Goal: Task Accomplishment & Management: Use online tool/utility

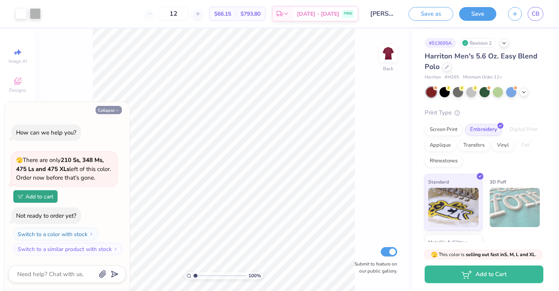
click at [119, 109] on icon "button" at bounding box center [117, 110] width 5 height 5
type textarea "x"
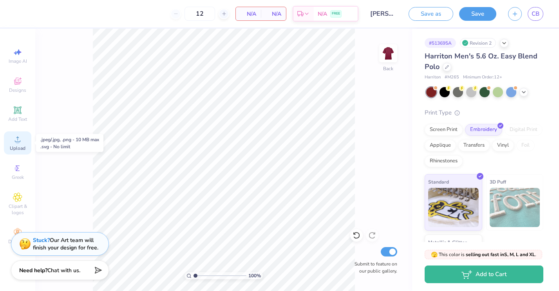
click at [15, 145] on span "Upload" at bounding box center [18, 148] width 16 height 6
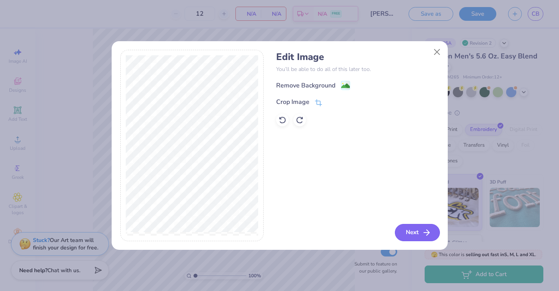
click at [421, 232] on button "Next" at bounding box center [417, 232] width 45 height 17
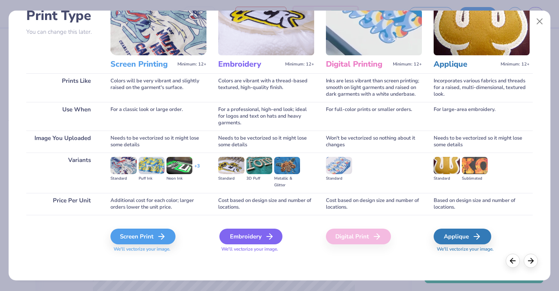
scroll to position [61, 0]
click at [258, 235] on div "Embroidery" at bounding box center [250, 236] width 63 height 16
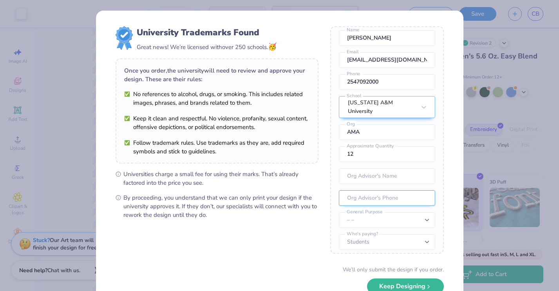
scroll to position [29, 0]
select select "Member apparel for registered Student Organization / Department / School"
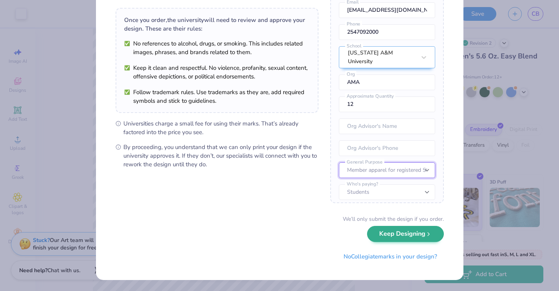
scroll to position [50, 0]
click at [403, 233] on button "Keep Designing" at bounding box center [405, 234] width 77 height 16
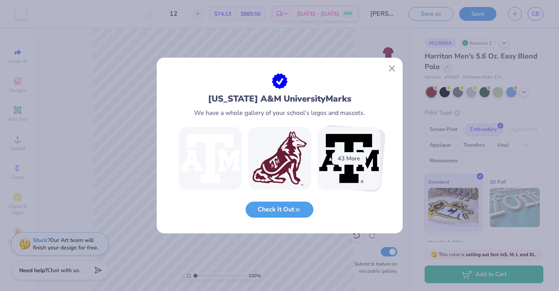
scroll to position [0, 0]
click at [392, 69] on button "Close" at bounding box center [391, 68] width 15 height 15
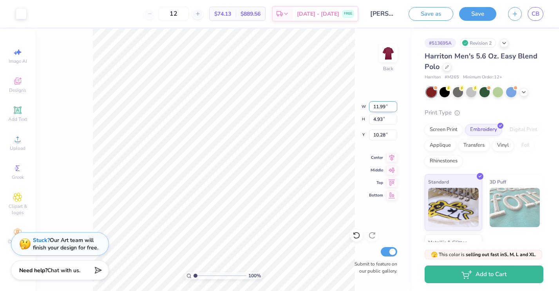
click at [384, 108] on input "11.99" at bounding box center [383, 106] width 28 height 11
type input "11.9"
type input "1"
type input "4"
type input "4.00"
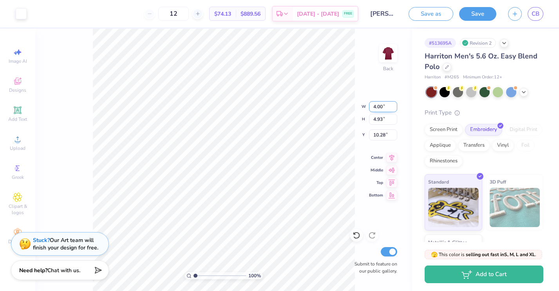
type input "1.65"
type input "3.00"
click at [478, 14] on button "Save" at bounding box center [477, 13] width 37 height 14
click at [537, 15] on span "CB" at bounding box center [536, 13] width 8 height 9
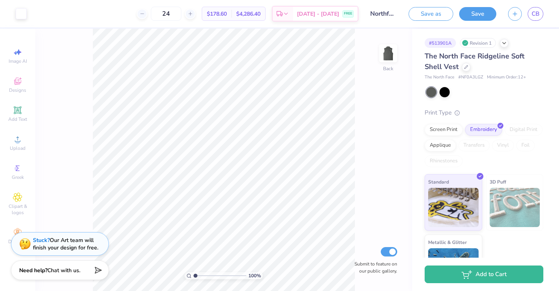
click at [509, 40] on div "# 513901A Revision 1" at bounding box center [484, 43] width 119 height 10
click at [507, 41] on icon at bounding box center [504, 42] width 6 height 6
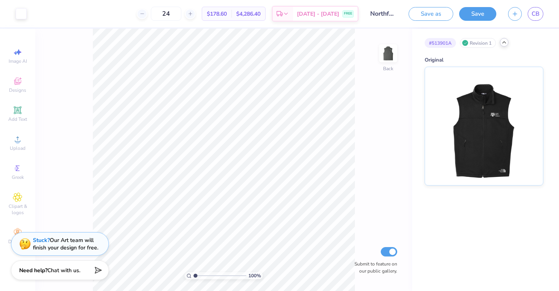
click at [507, 41] on icon at bounding box center [504, 42] width 6 height 6
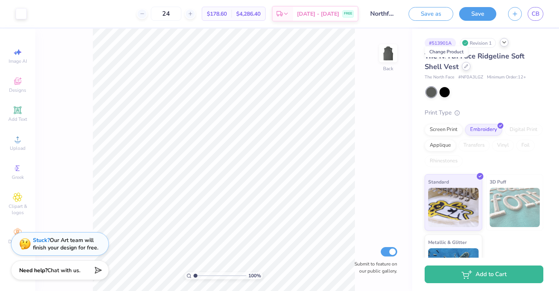
click at [462, 69] on div at bounding box center [466, 66] width 9 height 9
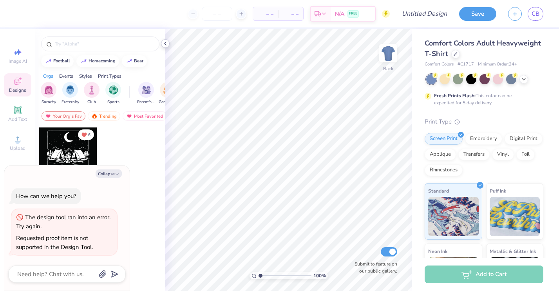
click at [166, 43] on icon at bounding box center [165, 43] width 6 height 6
type textarea "x"
click at [167, 43] on icon at bounding box center [165, 43] width 6 height 6
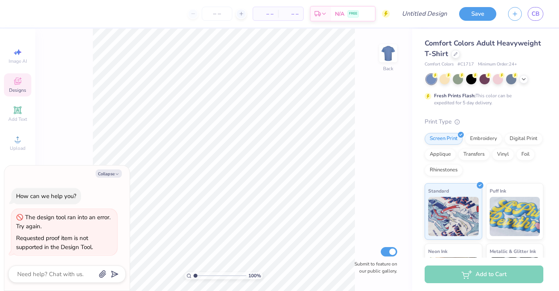
type textarea "x"
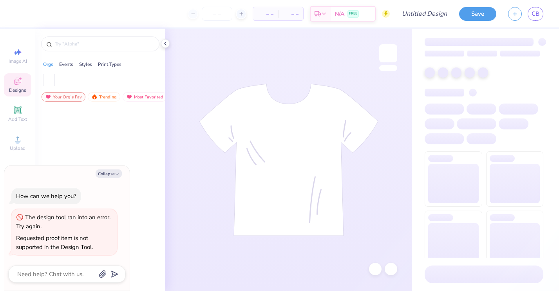
type textarea "x"
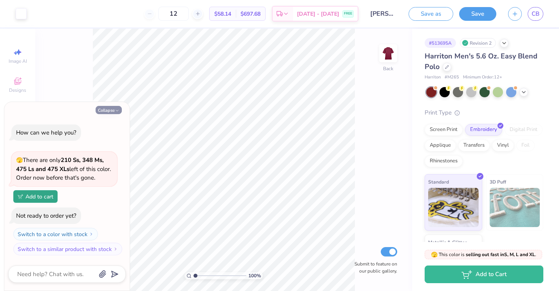
click at [117, 110] on icon "button" at bounding box center [117, 110] width 5 height 5
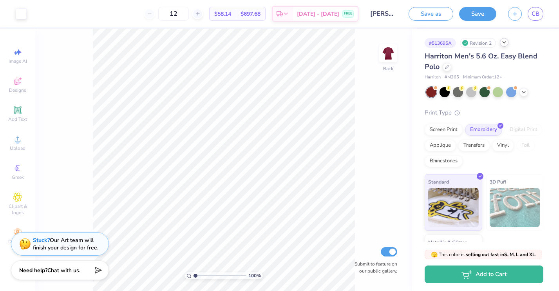
click at [507, 44] on icon at bounding box center [504, 42] width 6 height 6
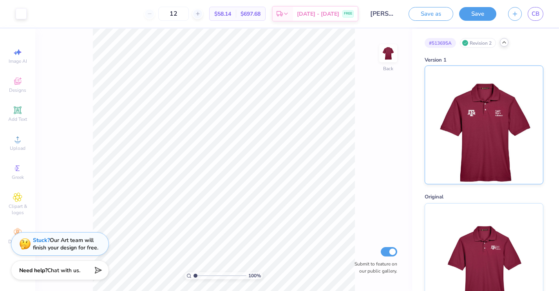
click at [495, 105] on img at bounding box center [483, 125] width 97 height 118
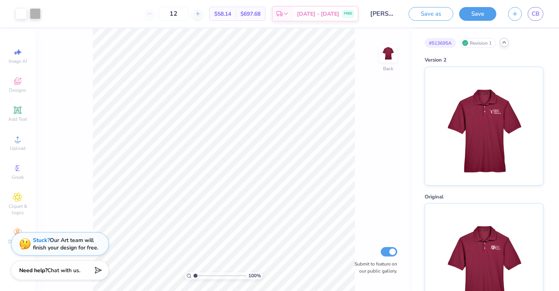
click at [506, 43] on icon at bounding box center [504, 42] width 6 height 6
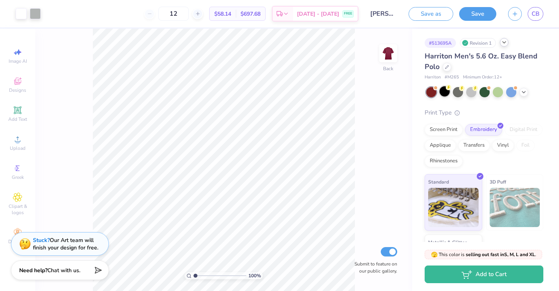
click at [446, 94] on div at bounding box center [445, 91] width 10 height 10
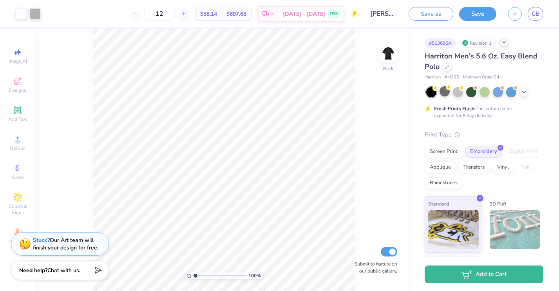
click at [506, 41] on icon at bounding box center [504, 42] width 6 height 6
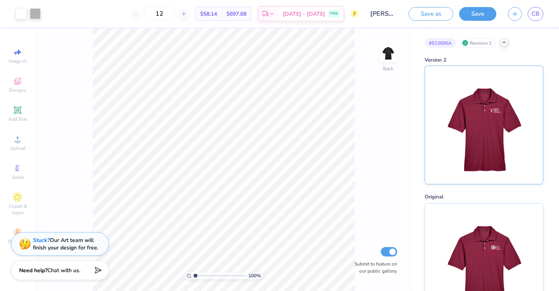
click at [497, 130] on img at bounding box center [483, 125] width 97 height 118
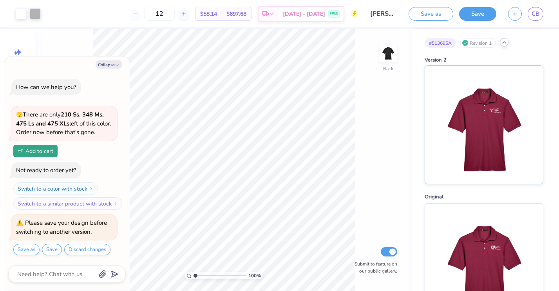
click at [497, 130] on img at bounding box center [483, 125] width 97 height 118
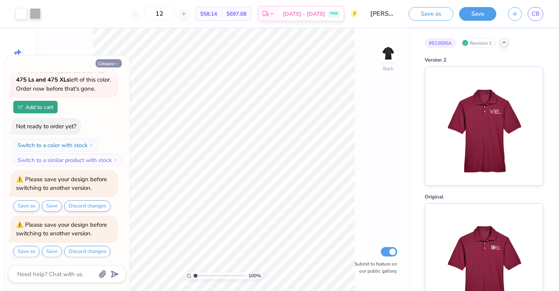
click at [110, 61] on button "Collapse" at bounding box center [109, 63] width 26 height 8
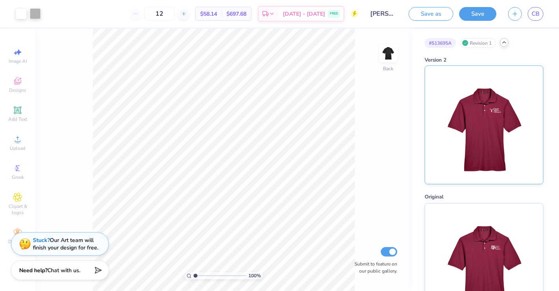
click at [499, 171] on img at bounding box center [483, 125] width 97 height 118
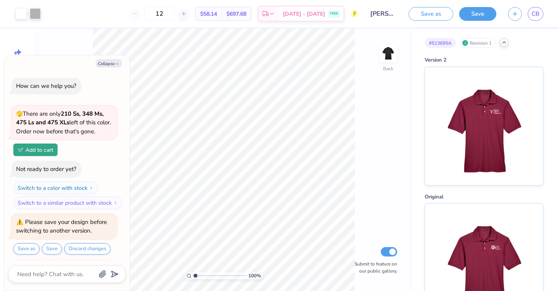
scroll to position [88, 0]
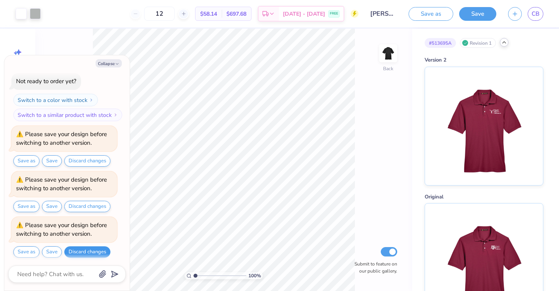
click at [83, 251] on button "Discard changes" at bounding box center [87, 251] width 46 height 11
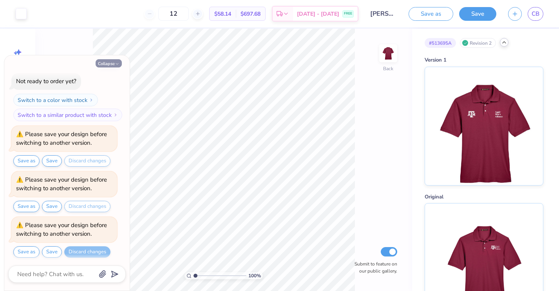
click at [110, 60] on button "Collapse" at bounding box center [109, 63] width 26 height 8
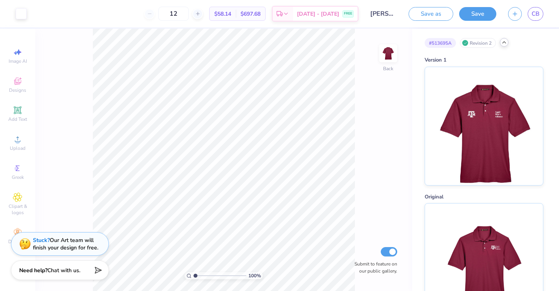
click at [483, 43] on div "Revision 2" at bounding box center [478, 43] width 36 height 10
click at [437, 16] on button "Save as" at bounding box center [431, 13] width 45 height 14
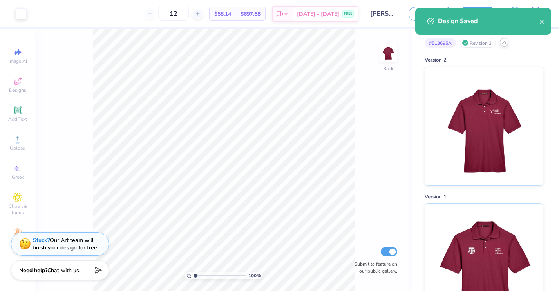
click at [506, 40] on div "Design Saved" at bounding box center [483, 24] width 139 height 36
click at [505, 42] on icon at bounding box center [504, 42] width 6 height 6
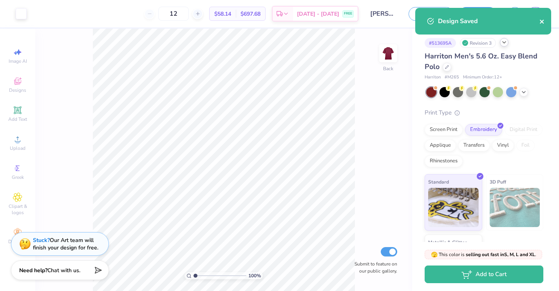
click at [540, 19] on icon "close" at bounding box center [541, 21] width 5 height 6
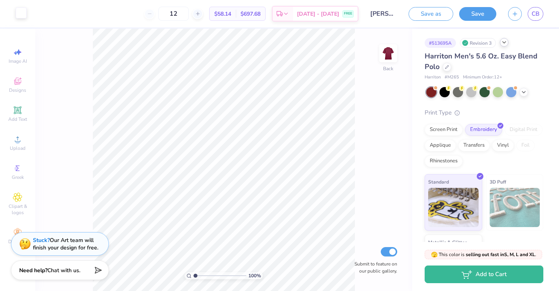
click at [21, 15] on div at bounding box center [21, 12] width 11 height 11
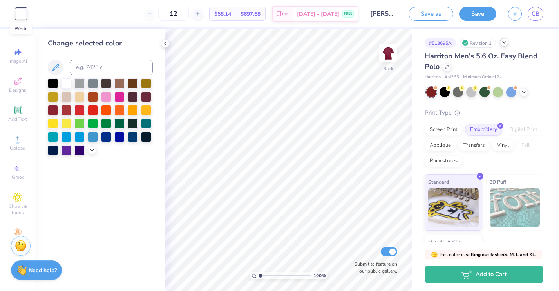
click at [21, 15] on div at bounding box center [21, 13] width 11 height 11
click at [165, 41] on icon at bounding box center [165, 43] width 6 height 6
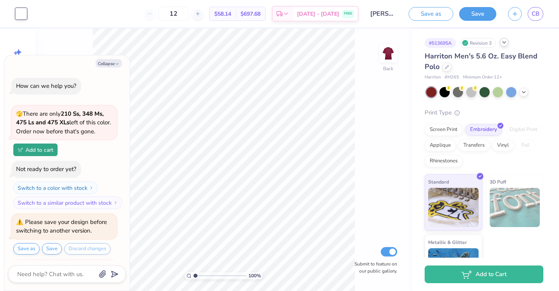
scroll to position [171, 0]
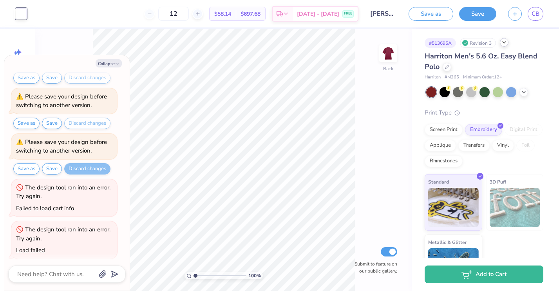
type textarea "x"
